Goal: Navigation & Orientation: Find specific page/section

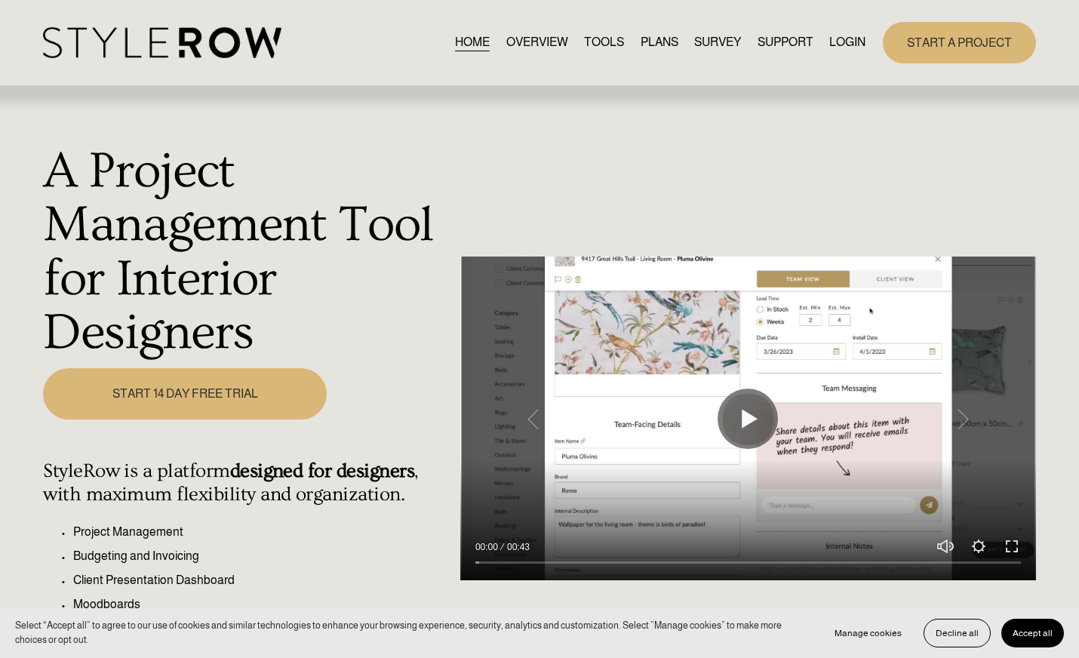
drag, startPoint x: 0, startPoint y: 0, endPoint x: 837, endPoint y: 43, distance: 838.3
click at [837, 43] on link "LOGIN" at bounding box center [847, 42] width 36 height 20
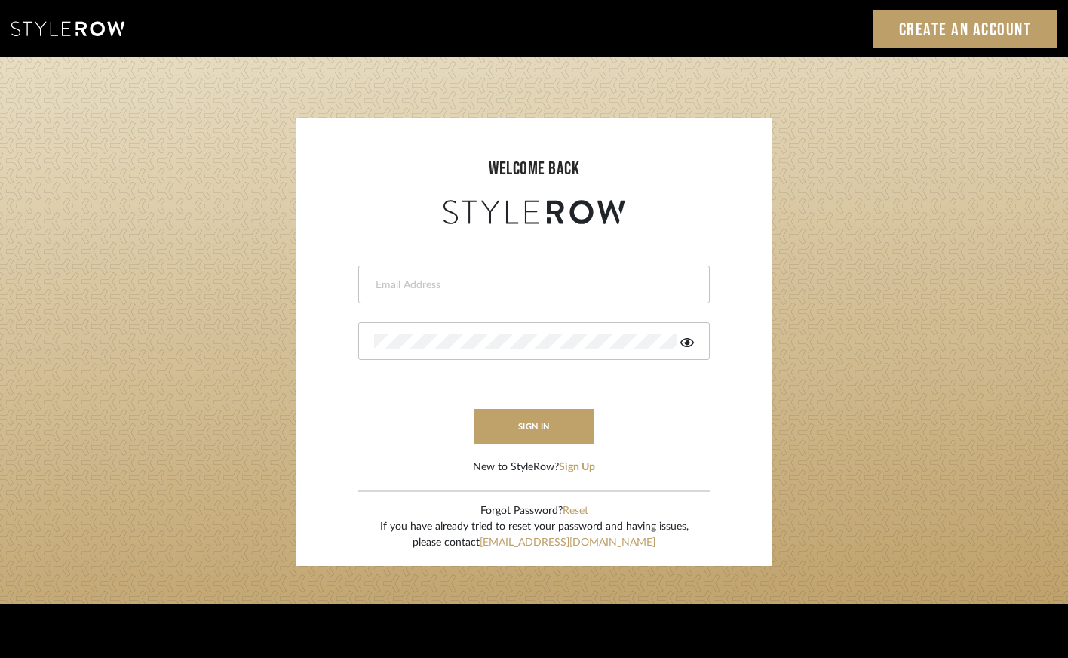
type input "tami@clothandkind.com"
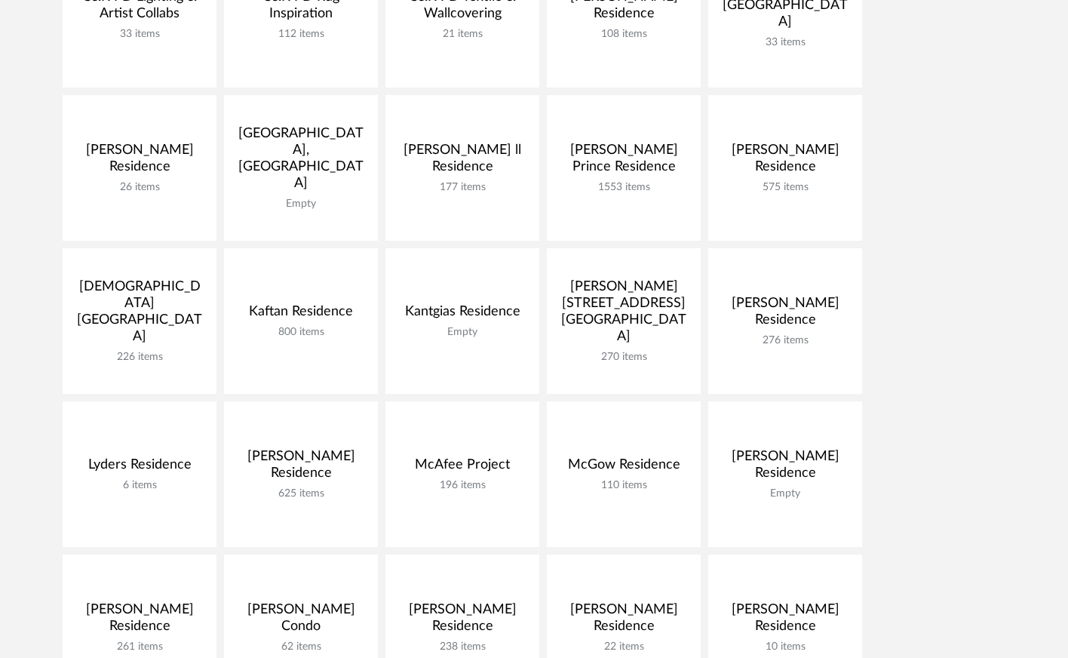
scroll to position [498, 0]
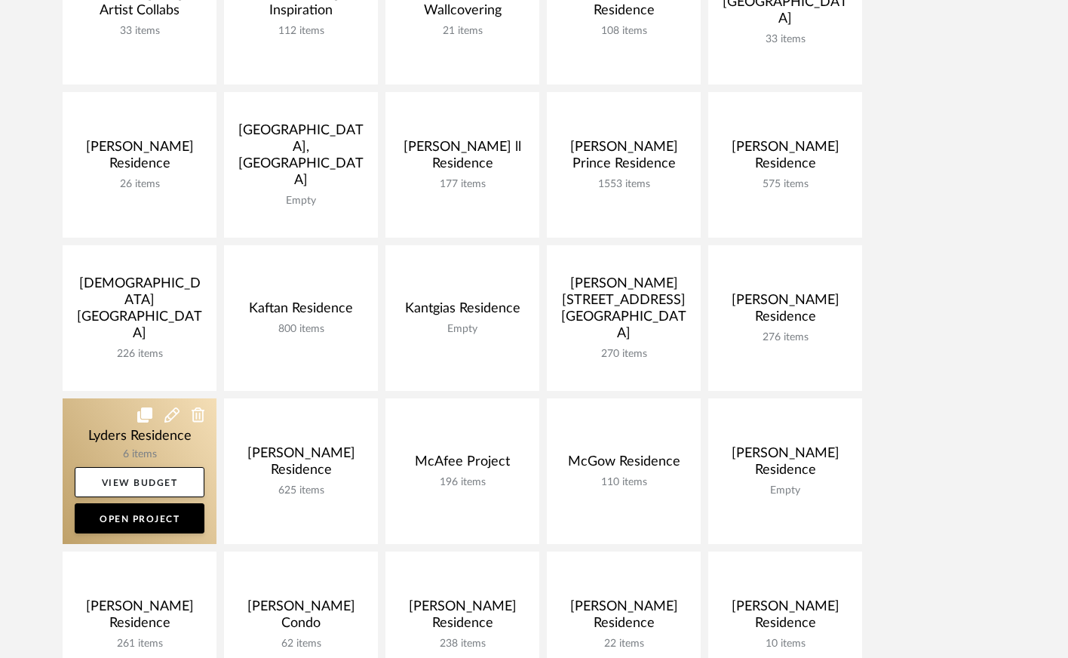
click at [135, 436] on link at bounding box center [140, 471] width 154 height 146
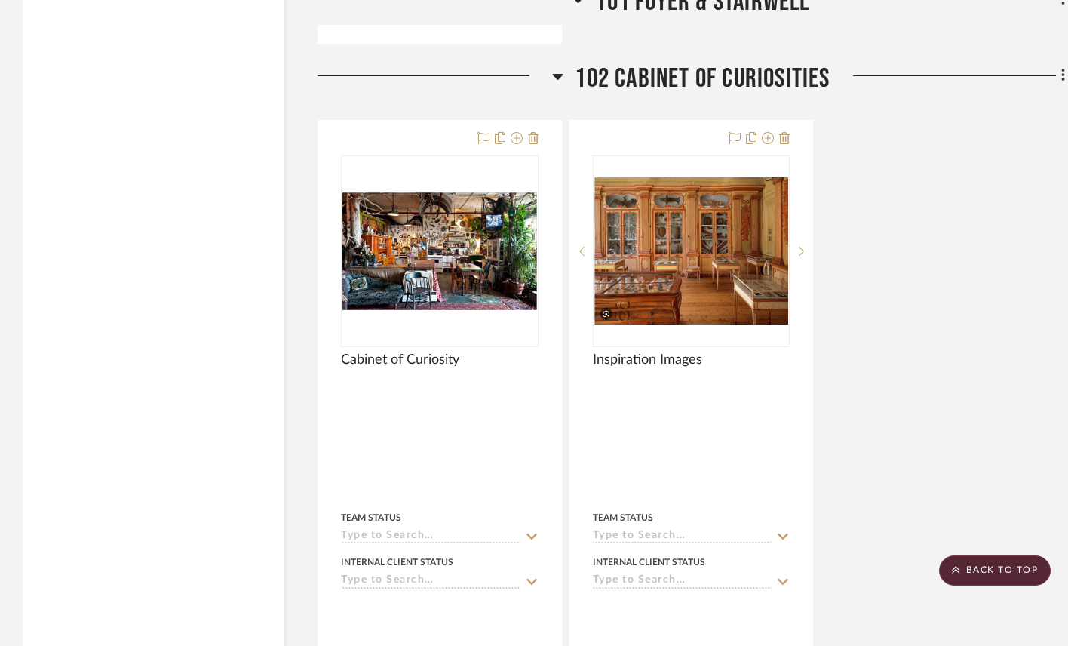
scroll to position [1798, 0]
